Goal: Task Accomplishment & Management: Manage account settings

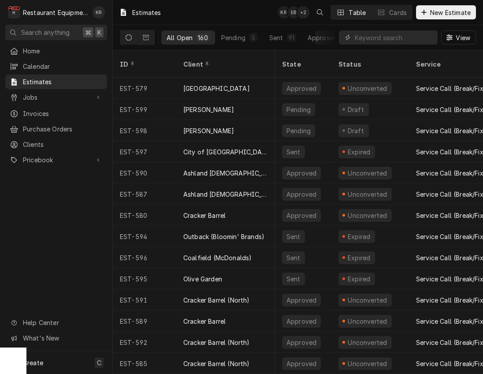
scroll to position [0, 339]
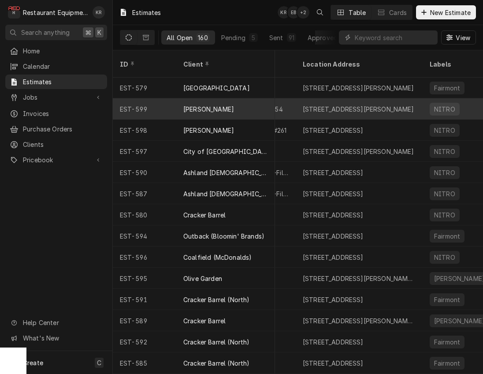
click at [211, 105] on div "[PERSON_NAME]" at bounding box center [208, 109] width 51 height 9
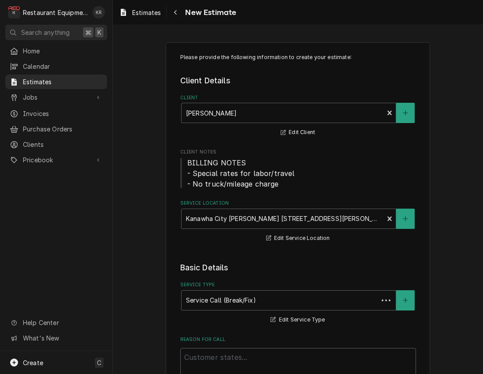
type textarea "x"
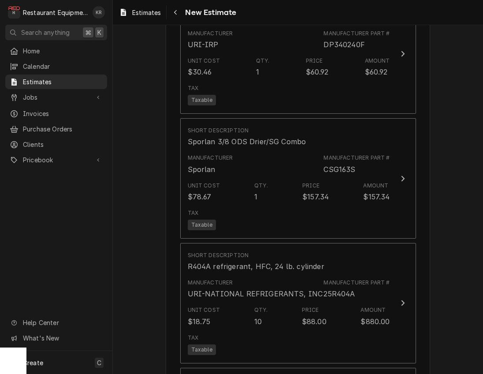
scroll to position [1353, 0]
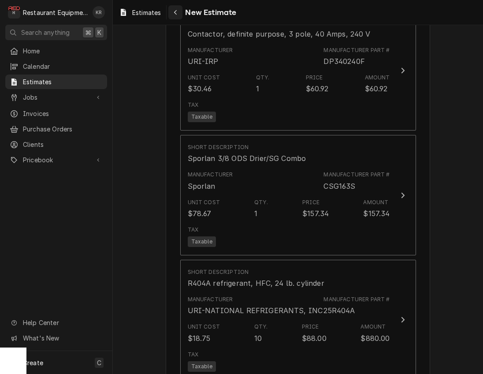
click at [177, 15] on icon "Navigate back" at bounding box center [176, 12] width 4 height 6
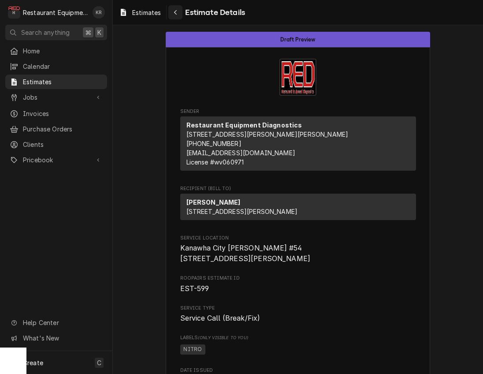
click at [177, 15] on div "Navigate back" at bounding box center [175, 12] width 9 height 9
